Goal: Task Accomplishment & Management: Manage account settings

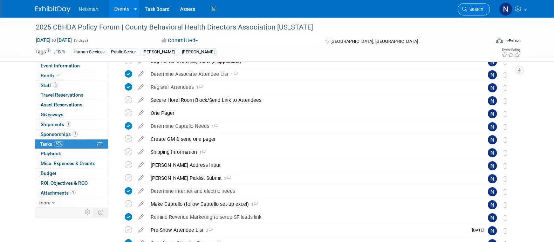
scroll to position [86, 0]
click at [477, 7] on span "Search" at bounding box center [476, 9] width 16 height 5
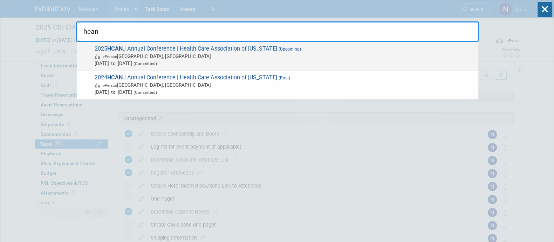
type input "hcan"
click at [217, 52] on span "2025 HCAN J Annual Conference | Health Care Association of [US_STATE] (Upcoming…" at bounding box center [284, 55] width 383 height 21
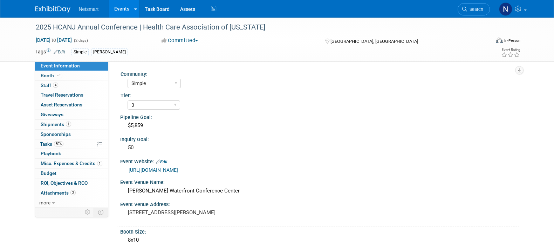
select select "Simple"
select select "3"
select select "No"
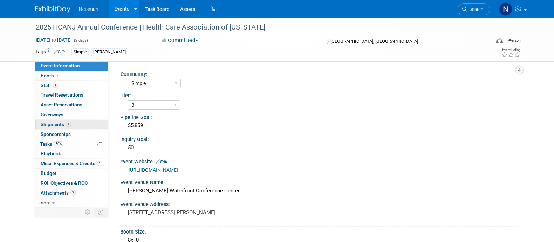
click at [85, 125] on link "1 Shipments 1" at bounding box center [71, 124] width 73 height 9
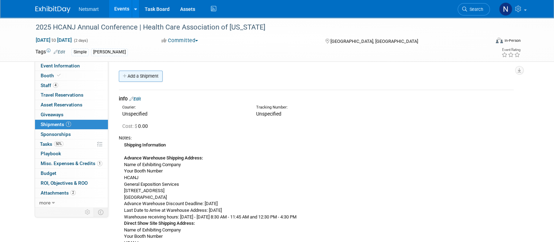
click at [152, 72] on link "Add a Shipment" at bounding box center [141, 75] width 44 height 11
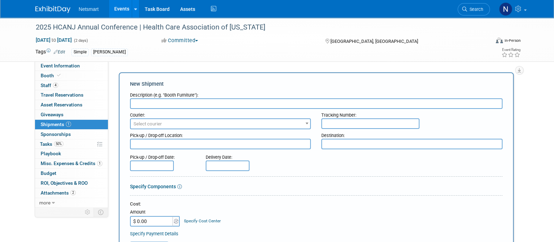
click at [153, 97] on div "Description (e.g. "Booth Furniture"):" at bounding box center [316, 93] width 373 height 9
click at [157, 105] on input "text" at bounding box center [316, 103] width 373 height 11
type input "Derse Return"
click at [349, 125] on input "text" at bounding box center [371, 123] width 98 height 11
paste input "1Z1081AW9041568465"
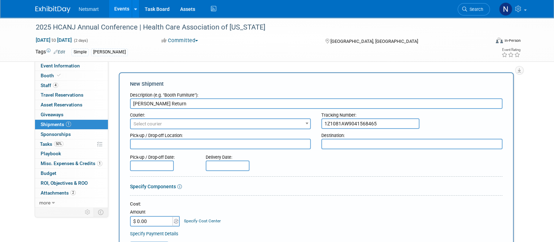
type input "1Z1081AW9041568465"
click at [287, 123] on span "Select courier" at bounding box center [221, 124] width 180 height 10
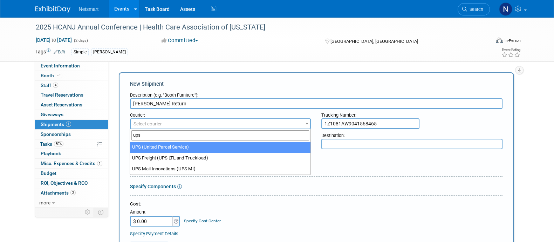
type input "ups"
select select "508"
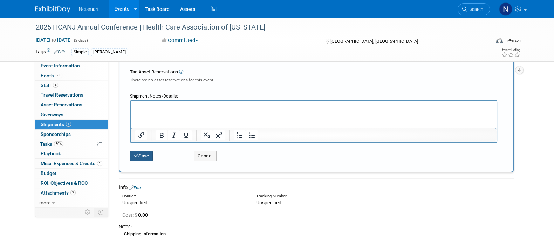
click at [135, 157] on button "Save" at bounding box center [141, 156] width 23 height 10
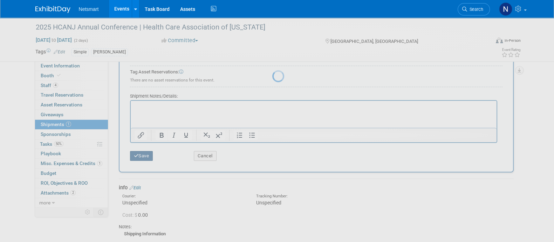
scroll to position [166, 0]
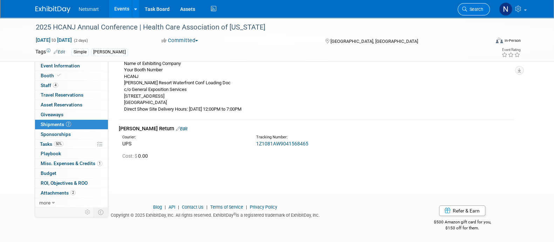
click at [473, 8] on span "Search" at bounding box center [476, 9] width 16 height 5
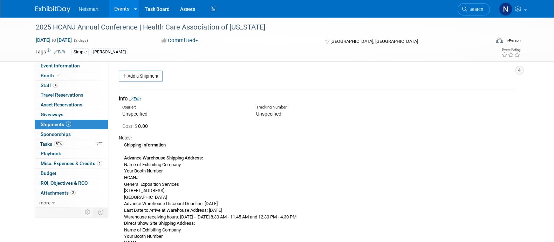
click at [374, 206] on div "Shipping Information Advance Warehouse Shipping Address: Name of Exhibiting Com…" at bounding box center [316, 209] width 395 height 137
